Goal: Information Seeking & Learning: Learn about a topic

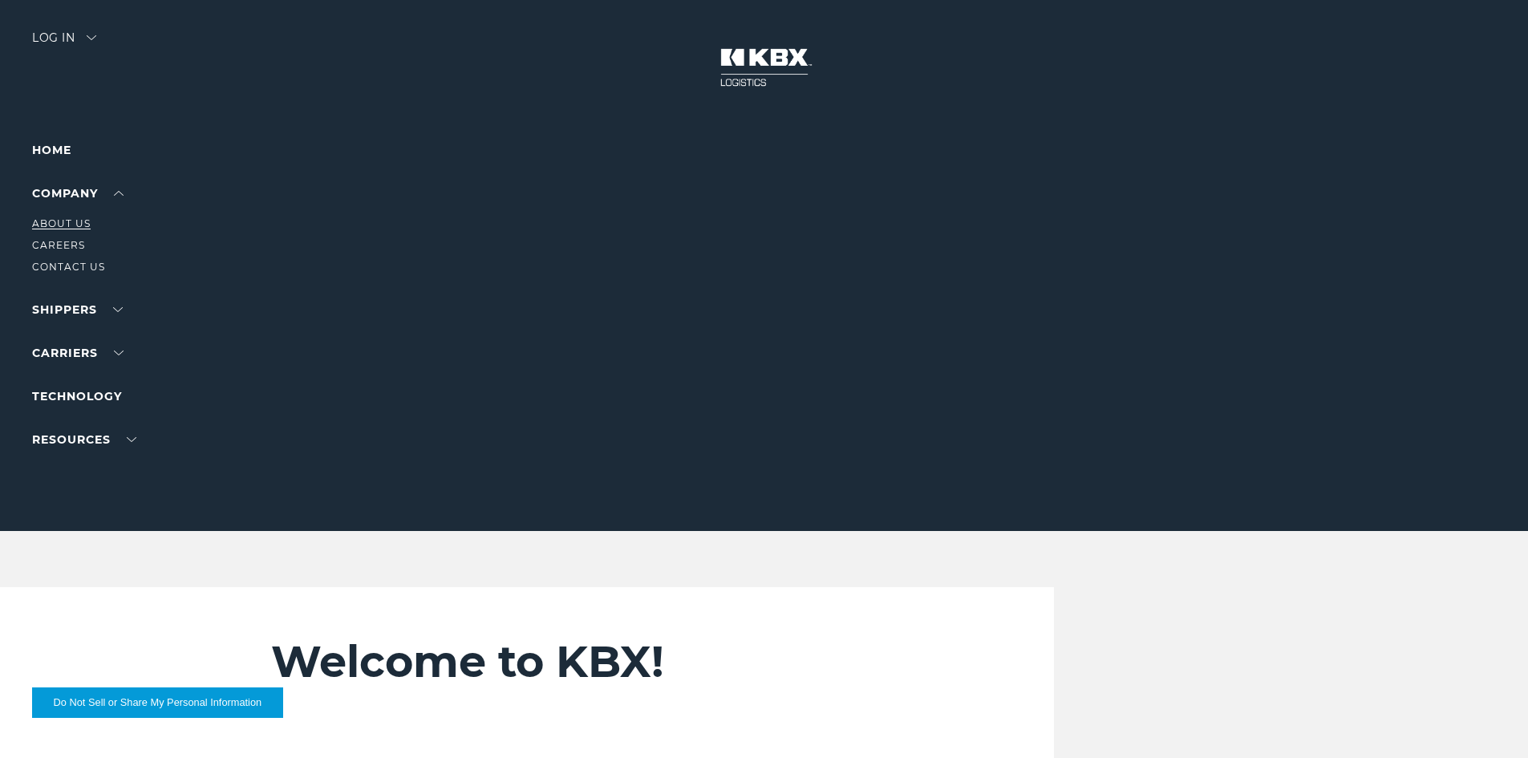
click at [71, 217] on link "About Us" at bounding box center [61, 223] width 59 height 12
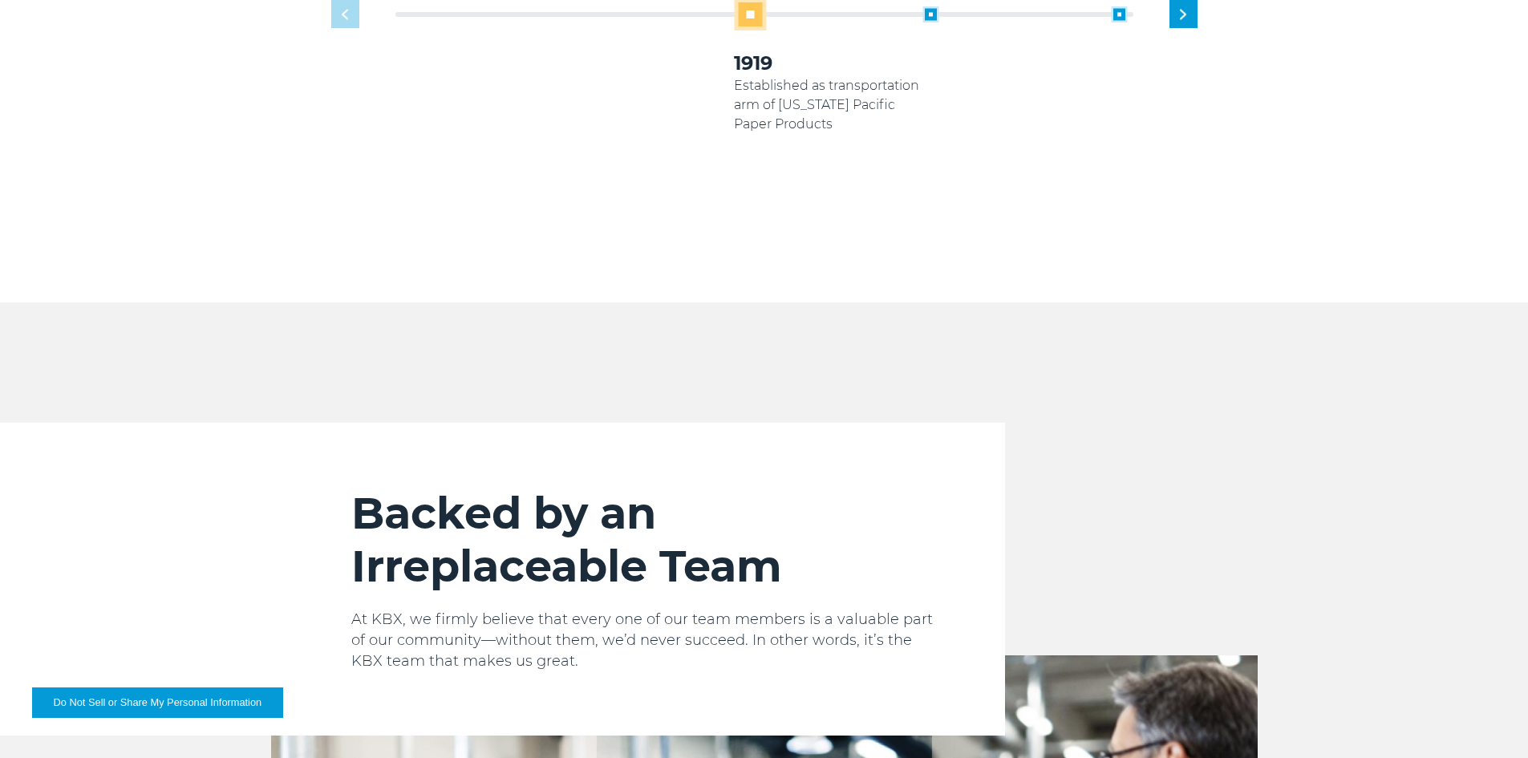
scroll to position [963, 0]
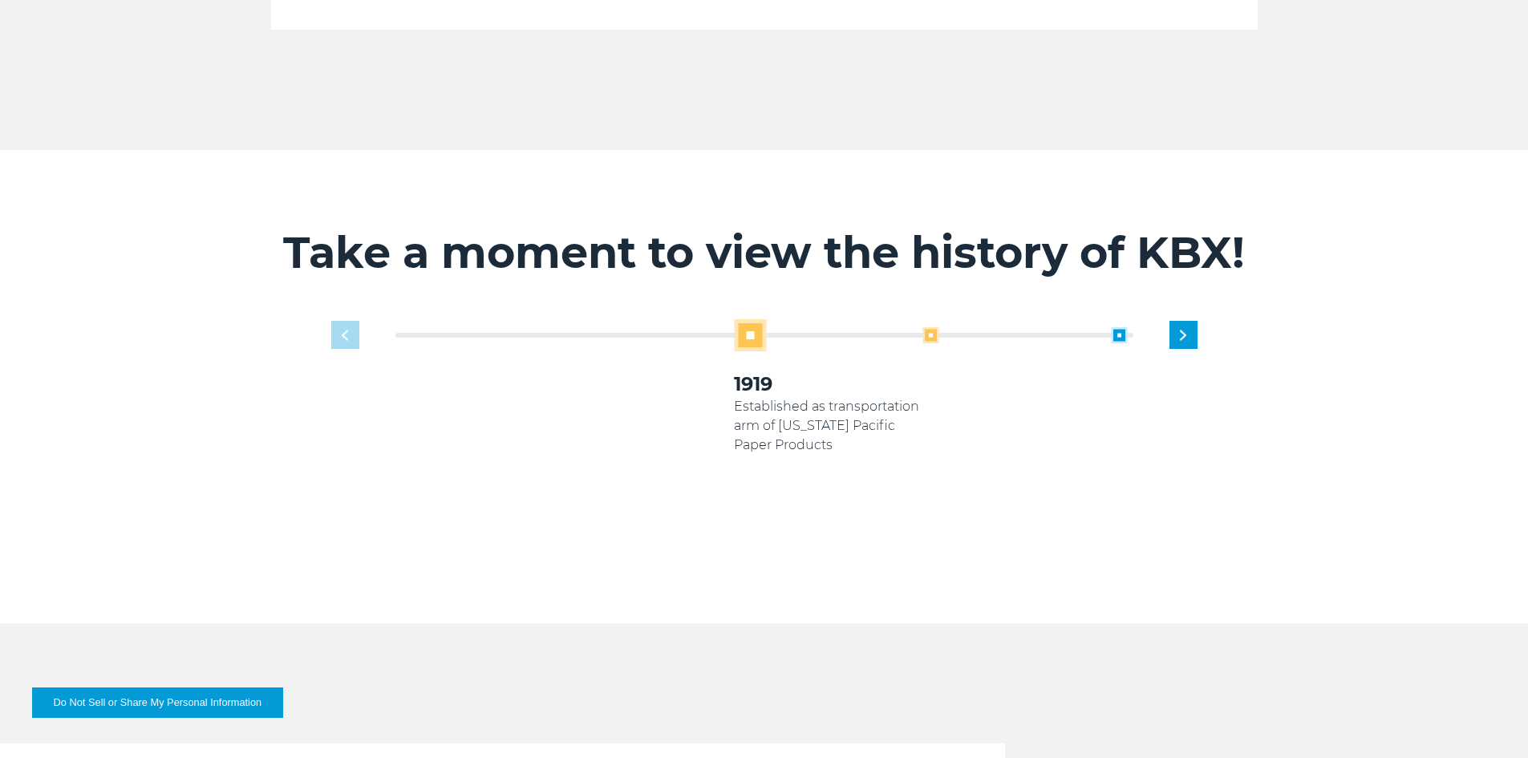
click at [927, 327] on span at bounding box center [931, 335] width 16 height 16
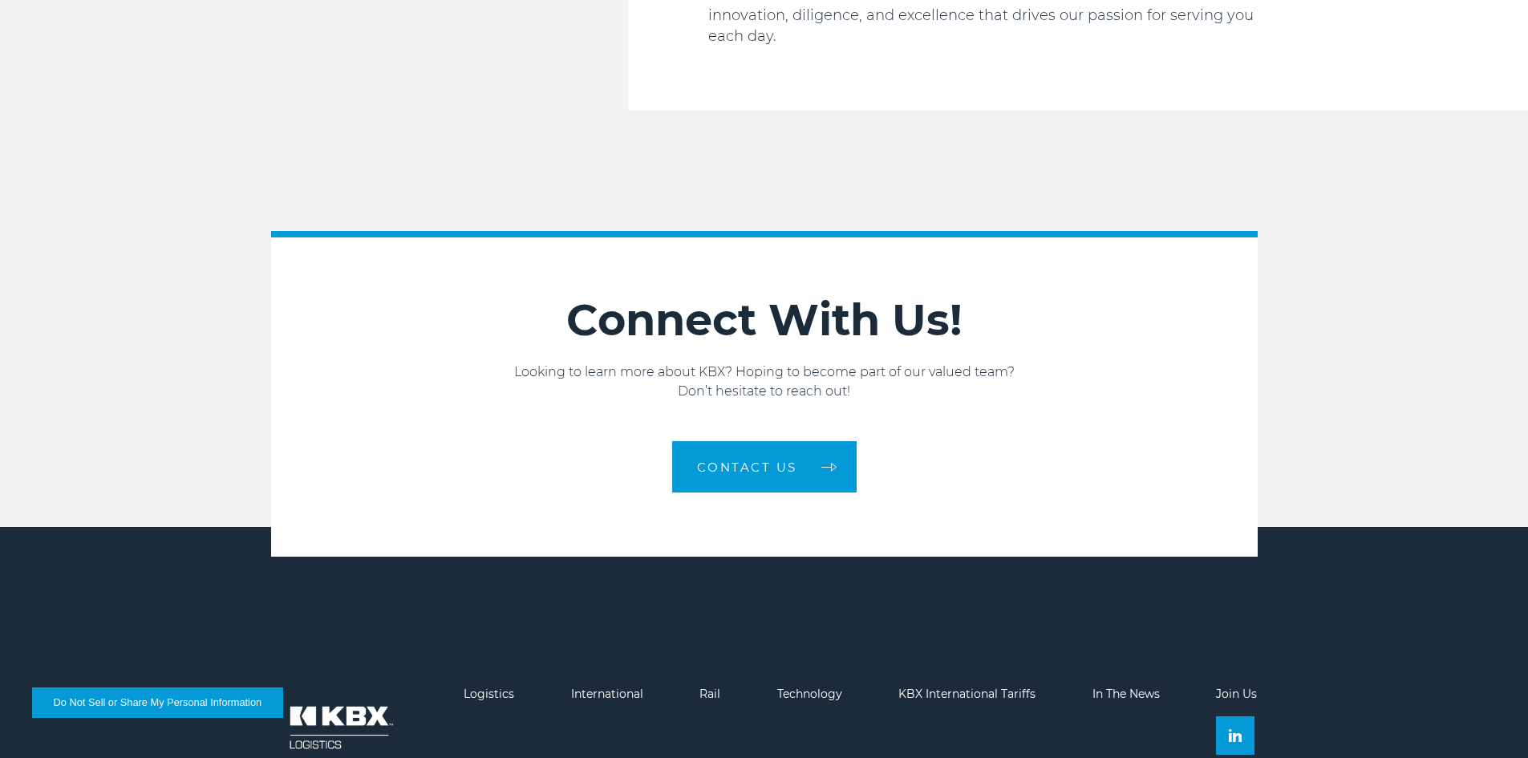
scroll to position [2709, 0]
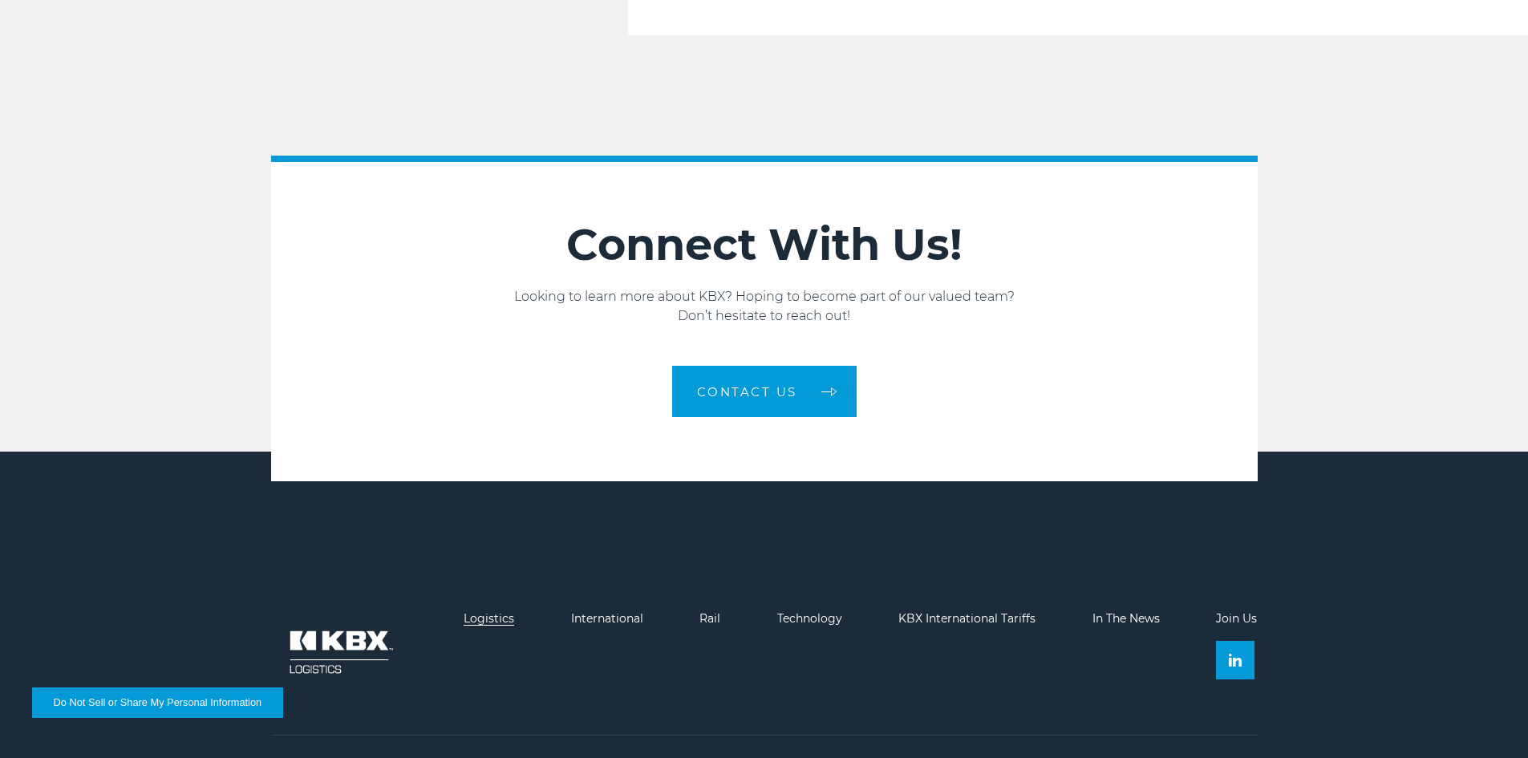
click at [484, 611] on link "Logistics" at bounding box center [489, 618] width 51 height 14
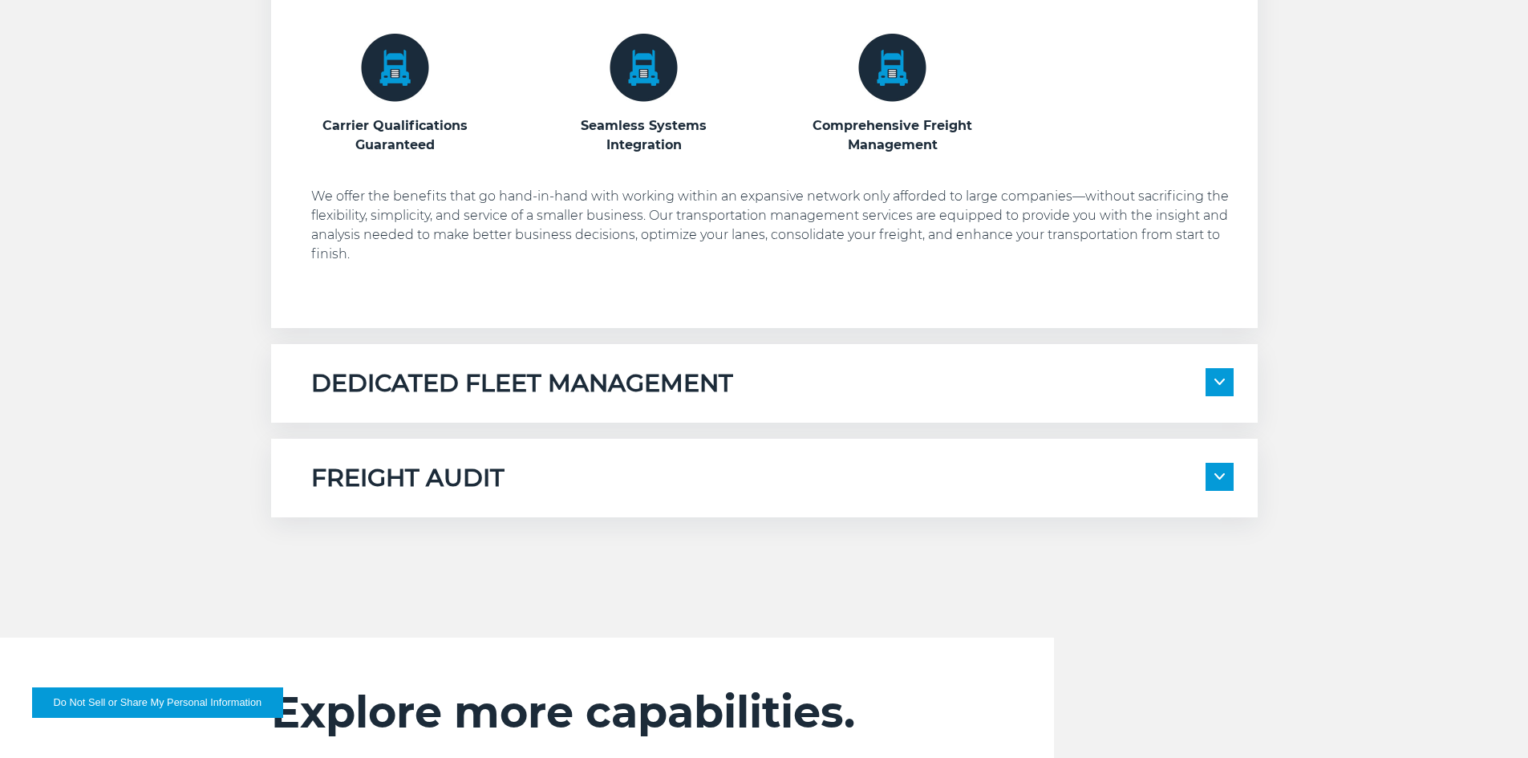
scroll to position [1043, 0]
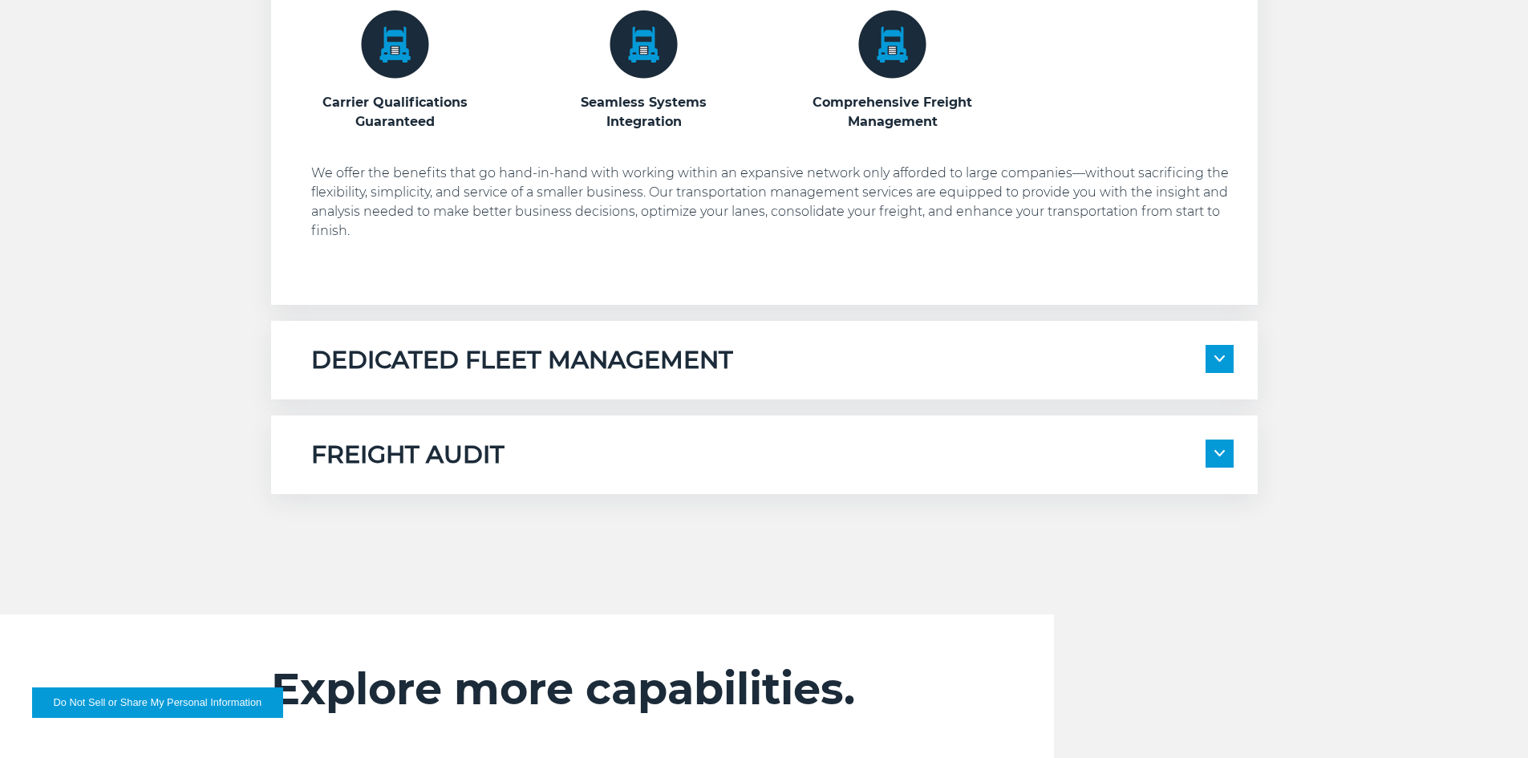
click at [631, 379] on div "DEDICATED FLEET MANAGEMENT Local Fleet Management Regional & Long-Haul Tours" at bounding box center [764, 360] width 987 height 79
click at [635, 374] on h5 "DEDICATED FLEET MANAGEMENT" at bounding box center [522, 360] width 422 height 30
